Goal: Navigation & Orientation: Find specific page/section

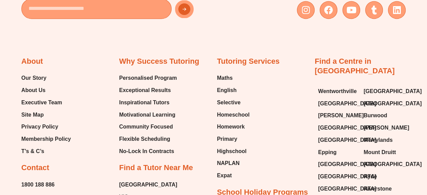
scroll to position [3174, 0]
click at [44, 121] on span "Privacy Policy" at bounding box center [39, 126] width 37 height 10
